Goal: Subscribe to service/newsletter

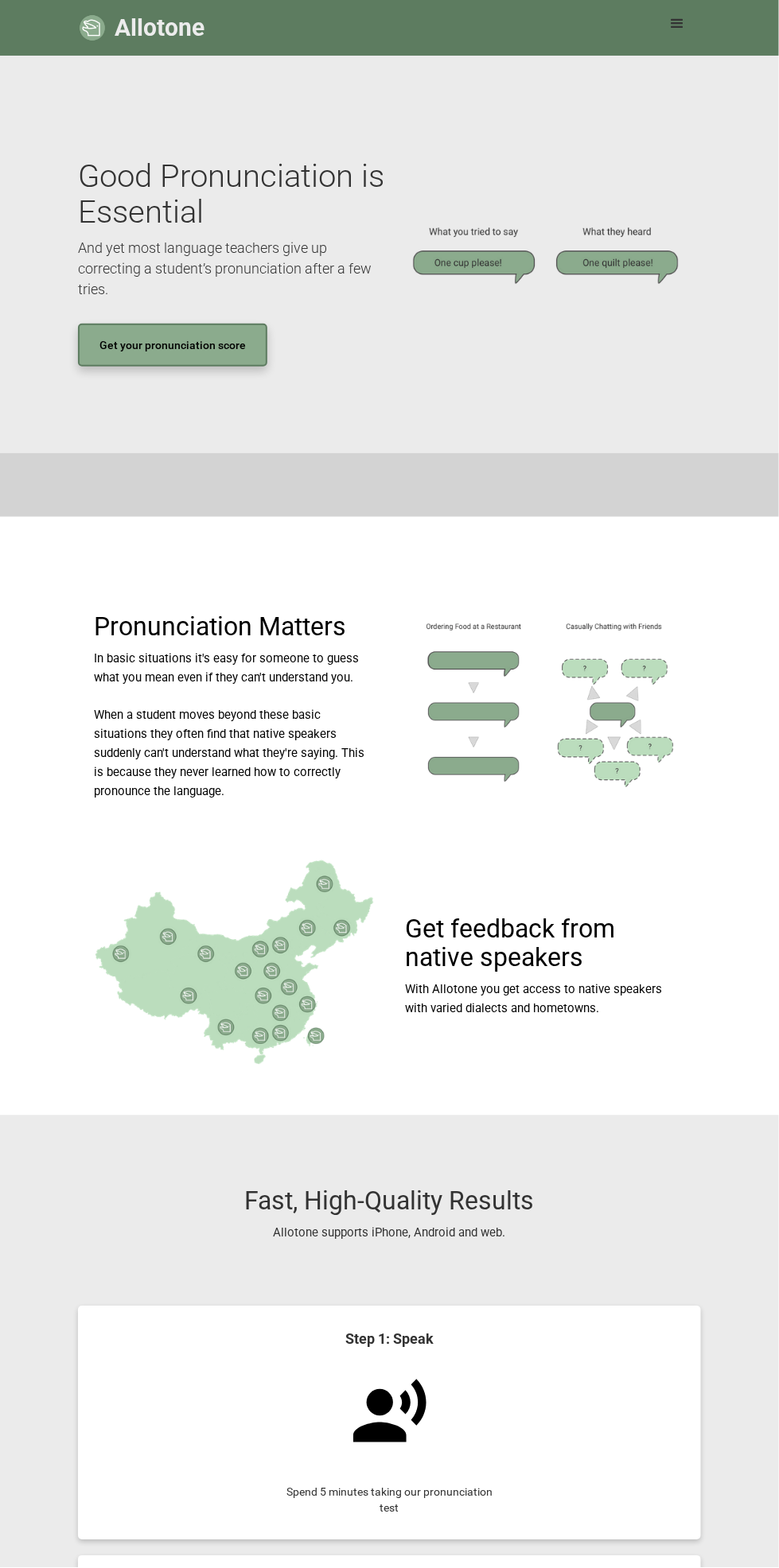
click at [118, 350] on link "Get your pronunciation score" at bounding box center [172, 345] width 189 height 43
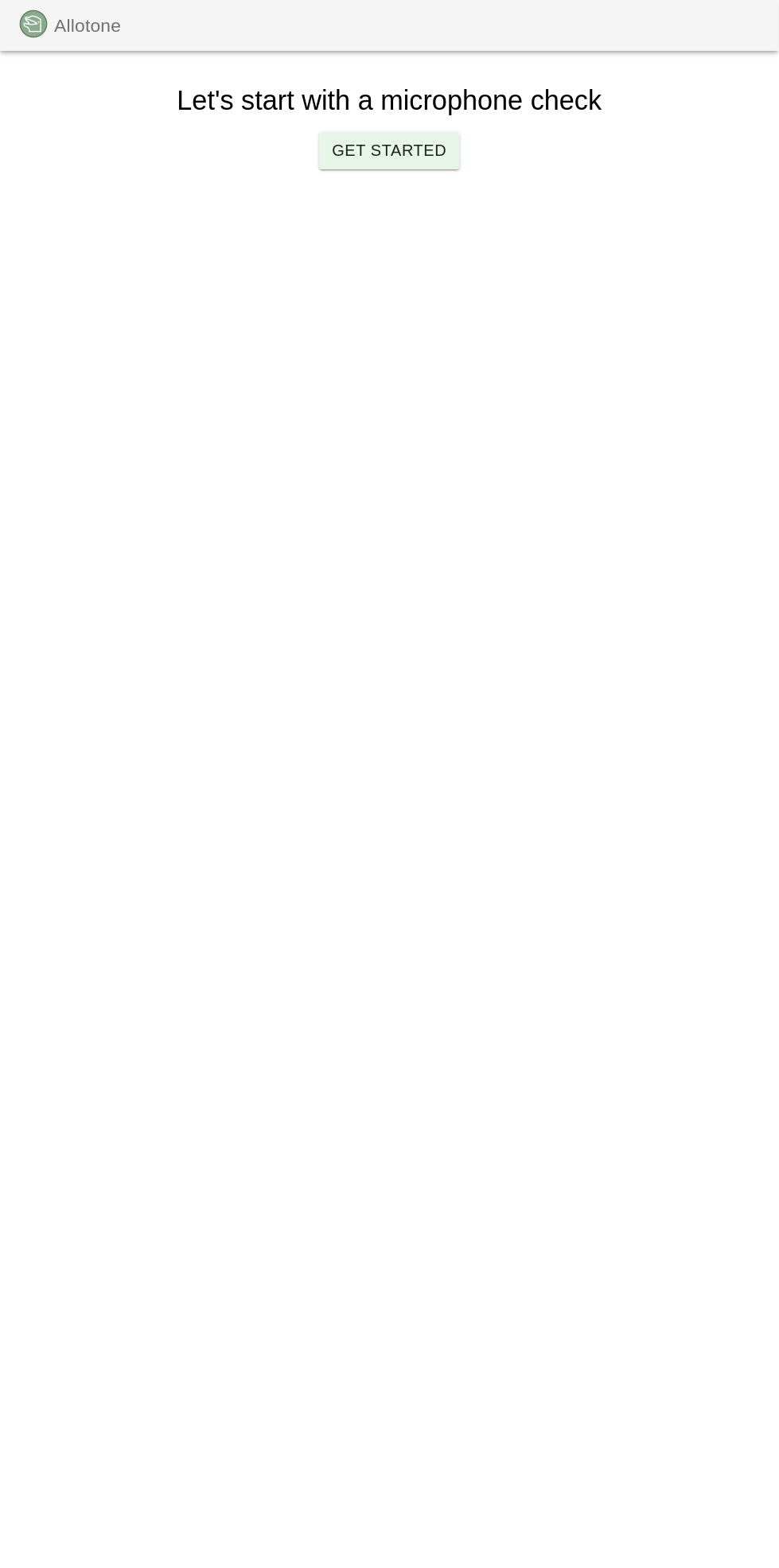
click at [361, 156] on span "Get Started" at bounding box center [390, 150] width 115 height 27
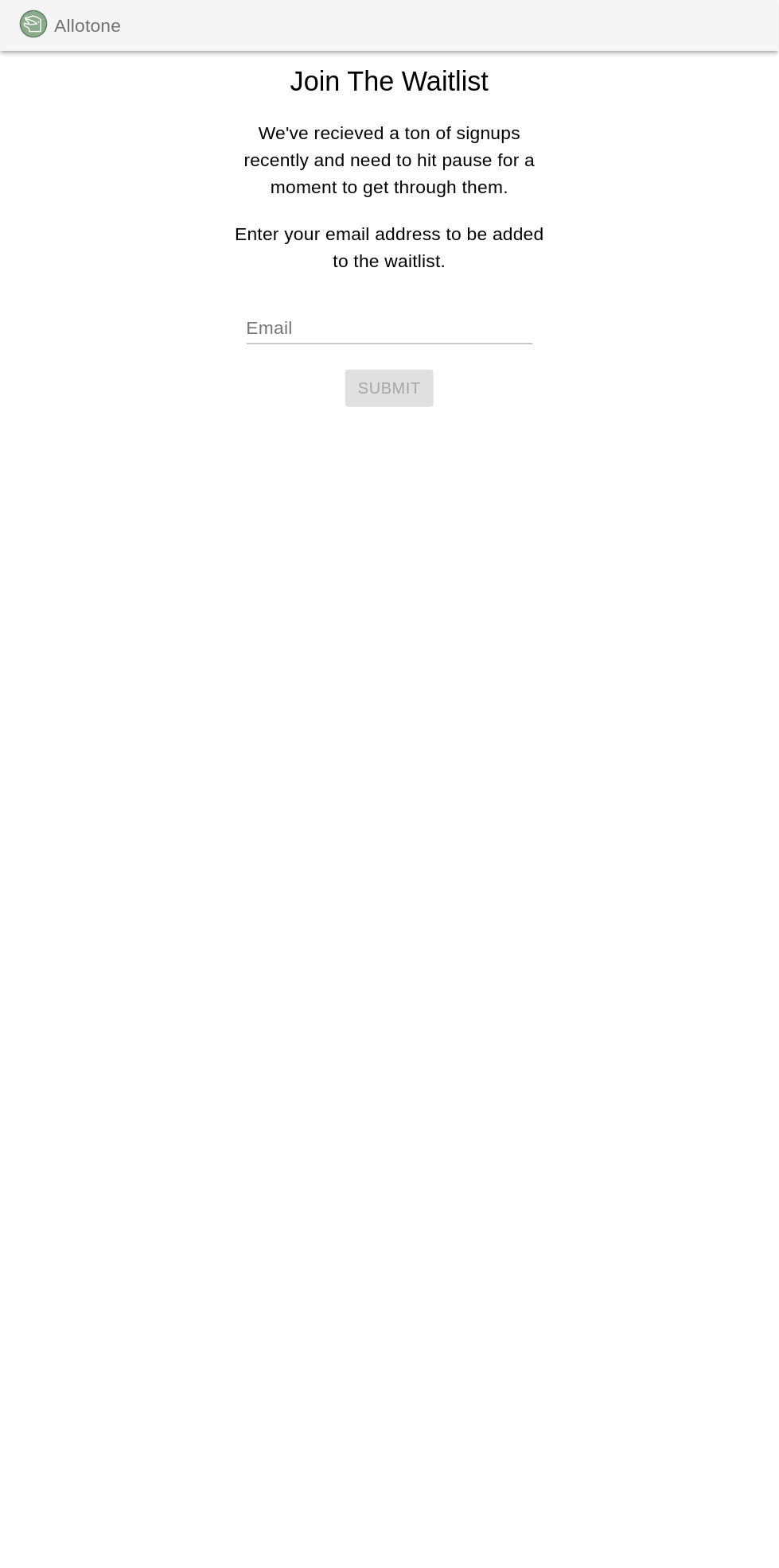
click at [291, 325] on input "Email" at bounding box center [390, 329] width 286 height 32
type input "[EMAIL_ADDRESS][DOMAIN_NAME]"
click at [388, 386] on span "Submit" at bounding box center [390, 388] width 63 height 27
